Goal: Task Accomplishment & Management: Complete application form

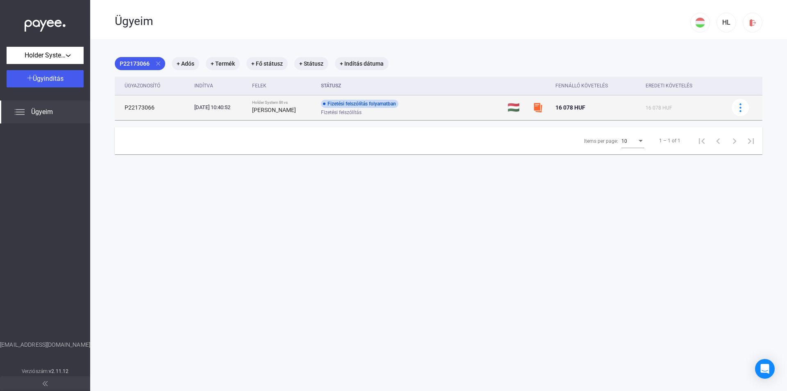
drag, startPoint x: 117, startPoint y: 104, endPoint x: 157, endPoint y: 107, distance: 39.9
click at [157, 107] on td "P22173066" at bounding box center [153, 107] width 76 height 25
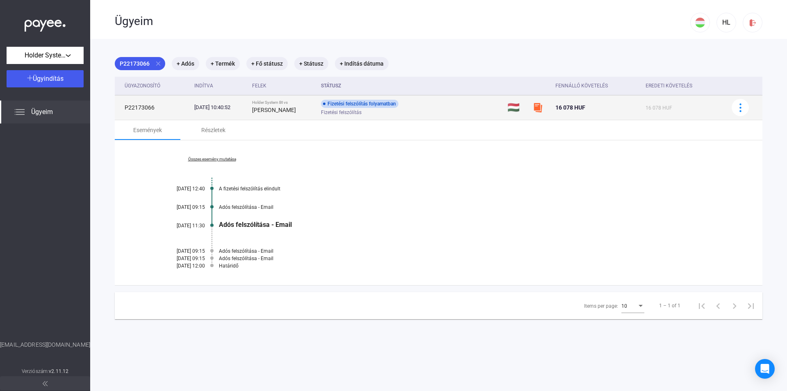
copy td "P22173066"
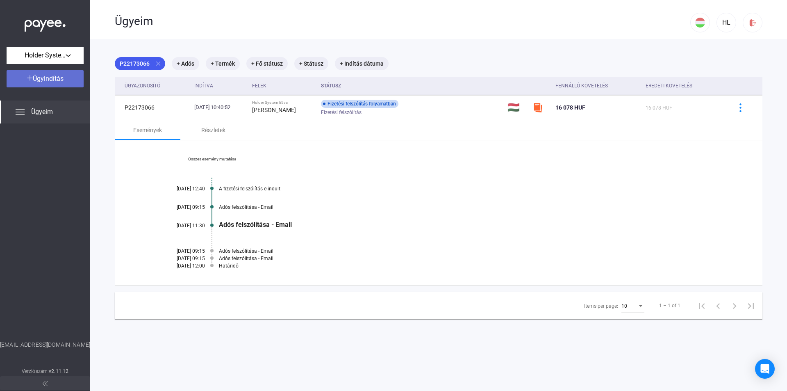
click at [63, 79] on span "Ügyindítás" at bounding box center [48, 79] width 31 height 8
